Goal: Task Accomplishment & Management: Use online tool/utility

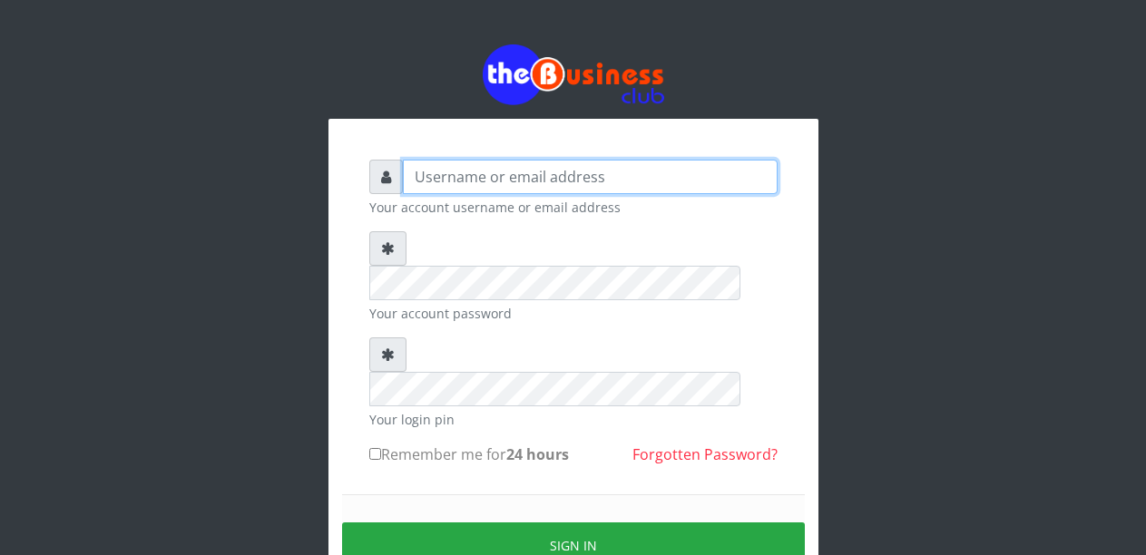
click at [477, 186] on input "text" at bounding box center [590, 177] width 375 height 34
type input "Malamsidi3030"
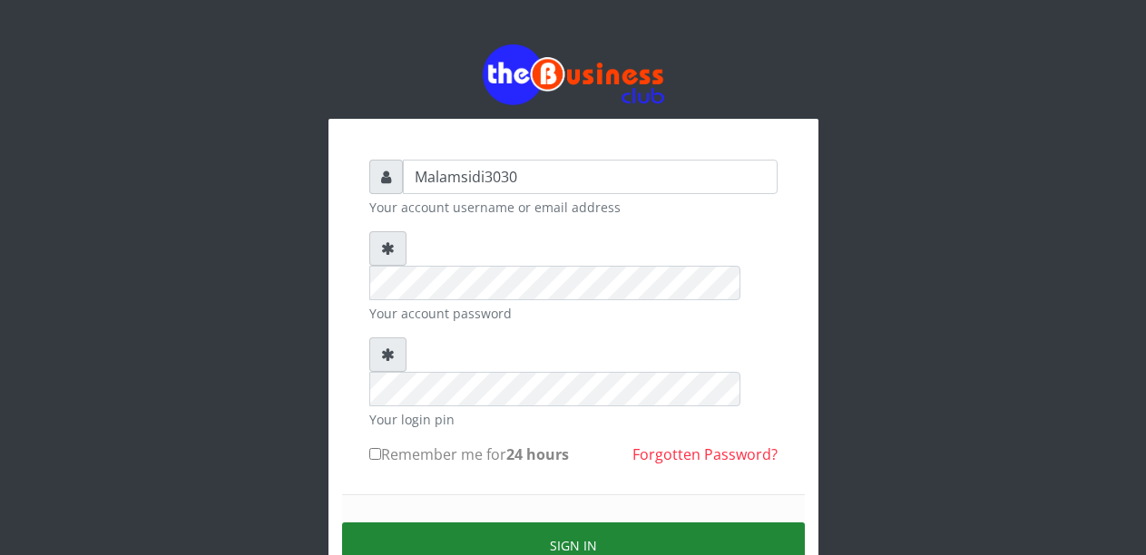
click at [577, 523] on button "Sign in" at bounding box center [573, 546] width 463 height 46
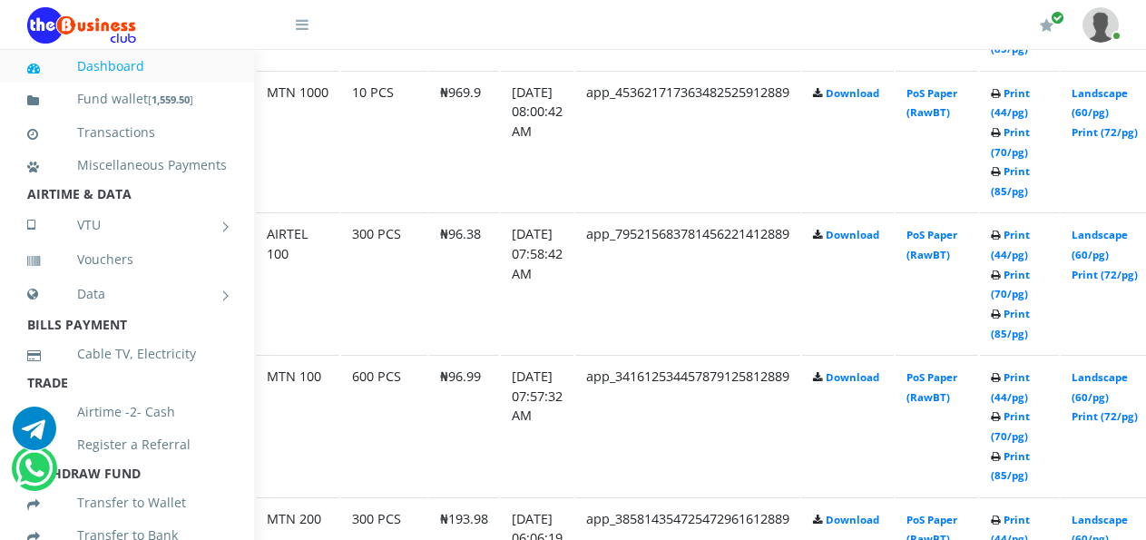
scroll to position [1361, 129]
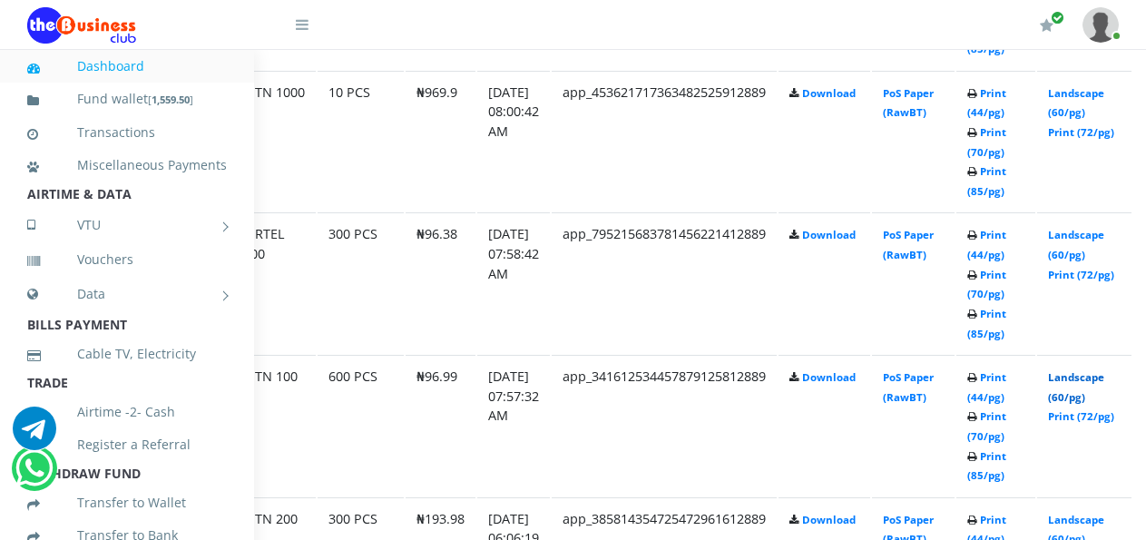
click at [1086, 378] on link "Landscape (60/pg)" at bounding box center [1076, 387] width 56 height 34
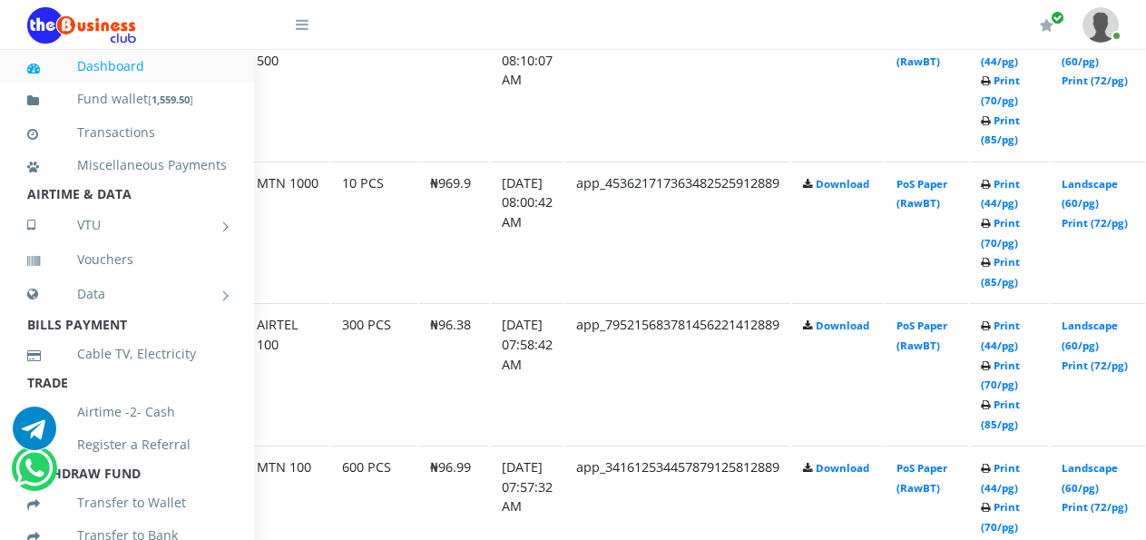
scroll to position [1271, 127]
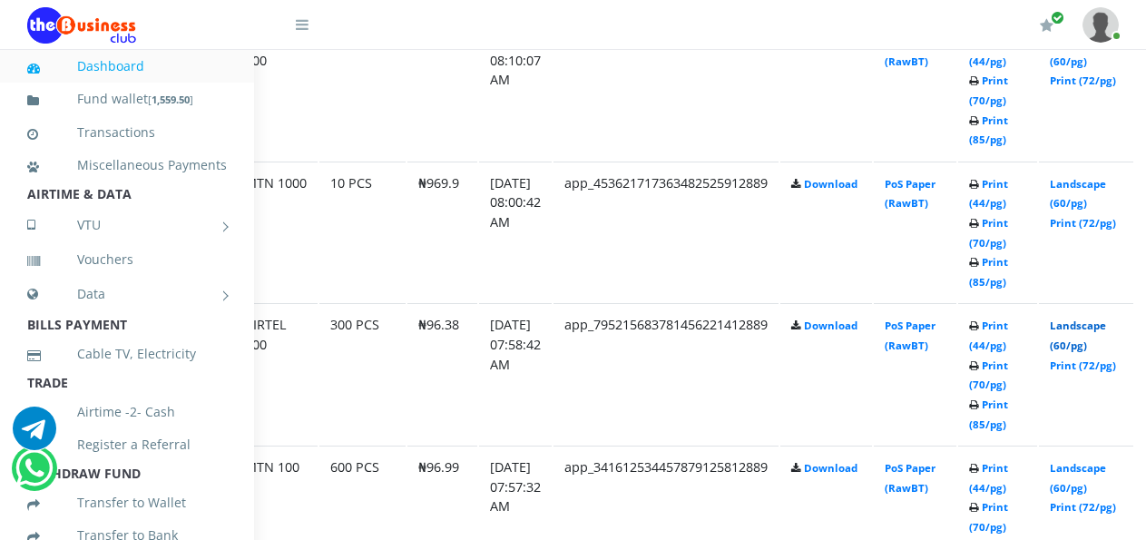
click at [1093, 329] on link "Landscape (60/pg)" at bounding box center [1078, 336] width 56 height 34
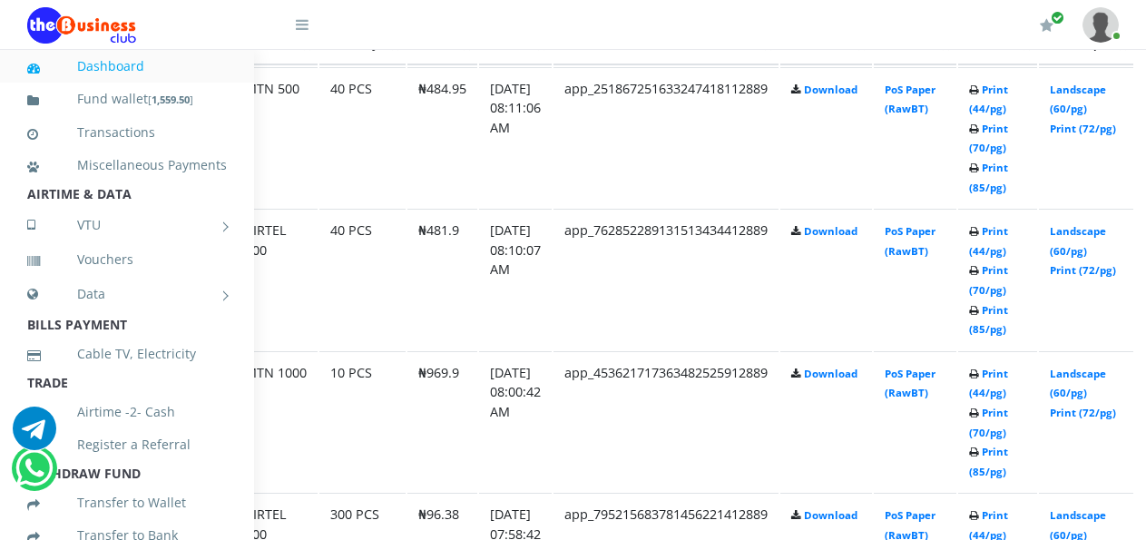
scroll to position [1073, 127]
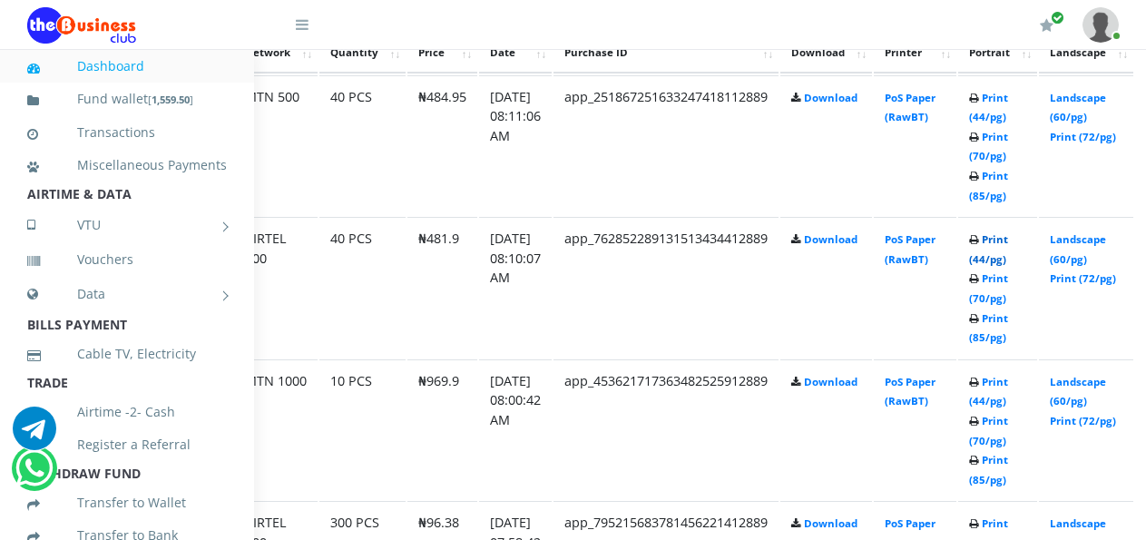
click at [1002, 244] on link "Print (44/pg)" at bounding box center [988, 249] width 39 height 34
click at [1002, 95] on link "Print (44/pg)" at bounding box center [988, 108] width 39 height 34
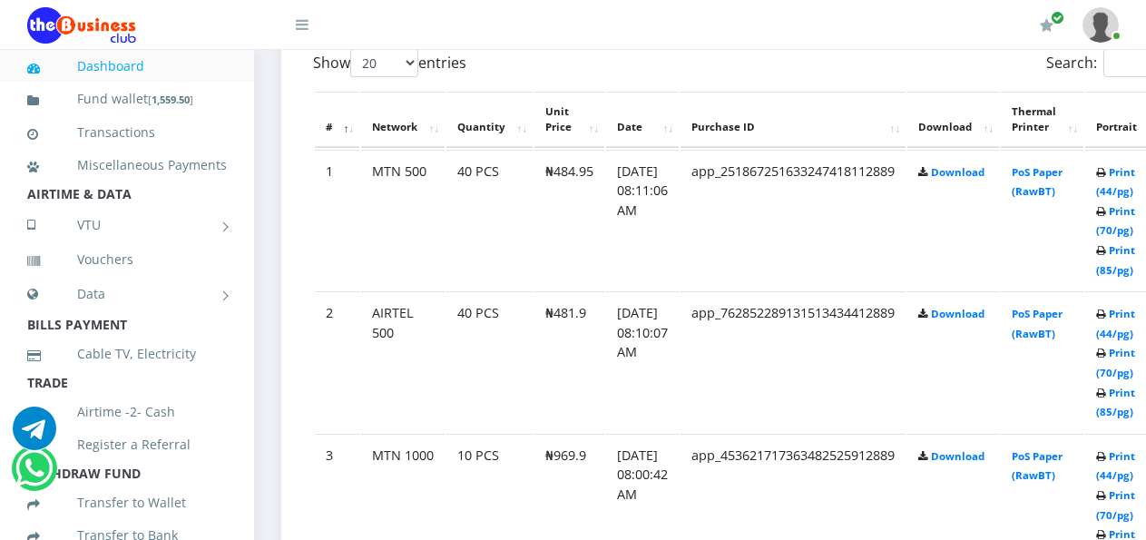
scroll to position [1016, 0]
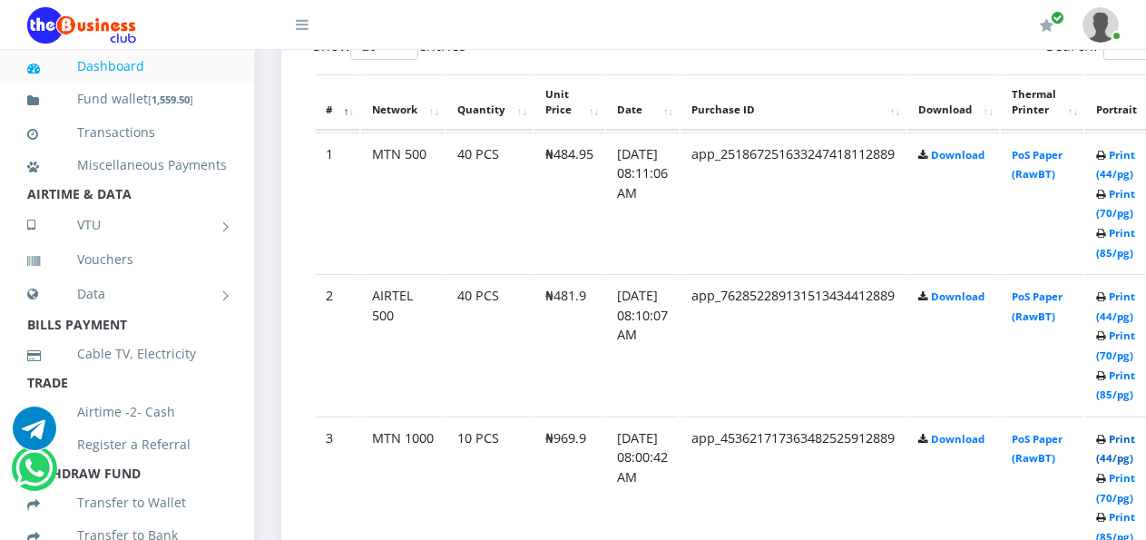
click at [1132, 445] on link "Print (44/pg)" at bounding box center [1115, 449] width 39 height 34
